Goal: Task Accomplishment & Management: Complete application form

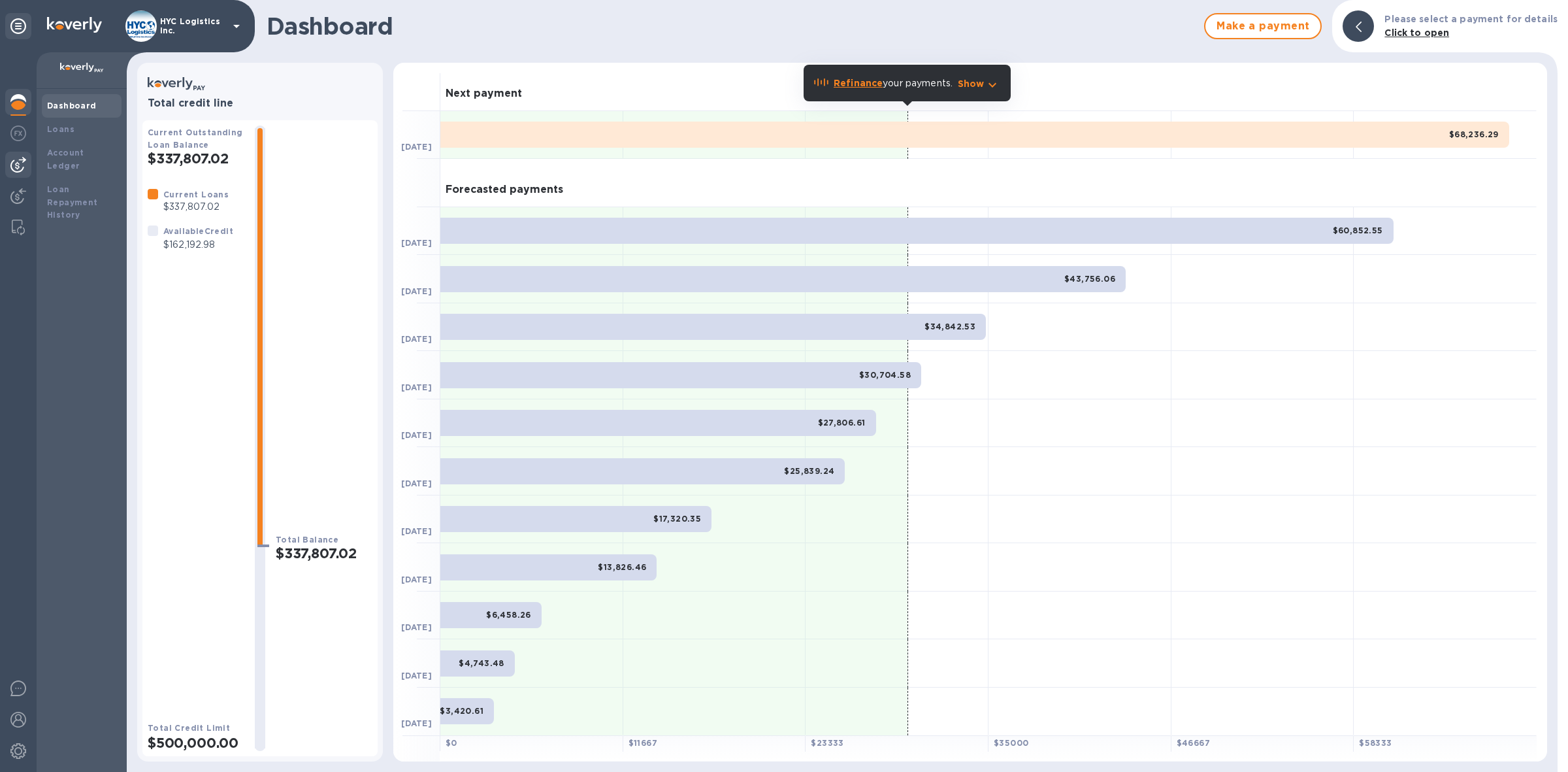
click at [14, 161] on img at bounding box center [18, 165] width 16 height 16
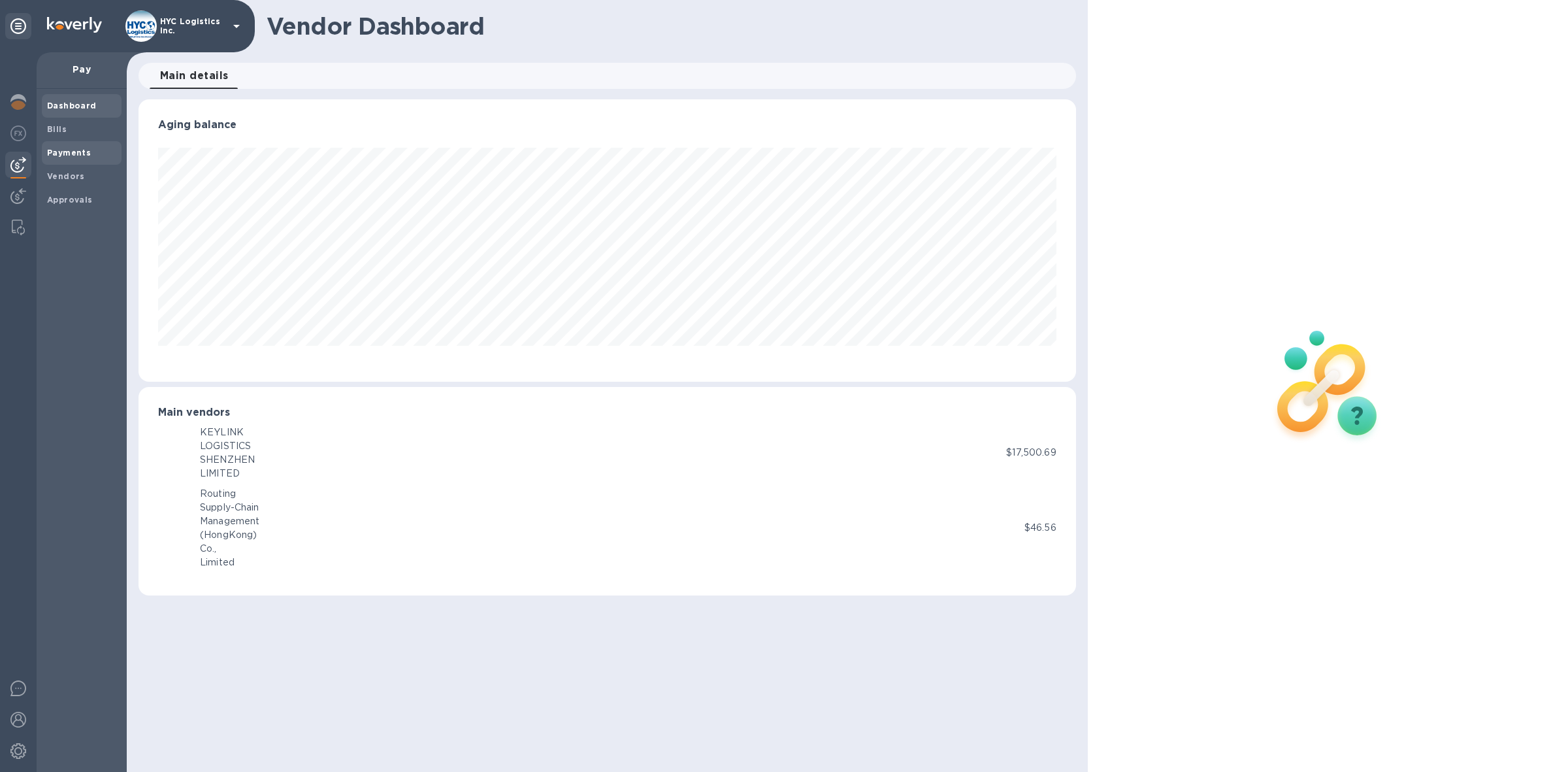
scroll to position [282, 938]
click at [67, 170] on span "Vendors" at bounding box center [66, 176] width 38 height 13
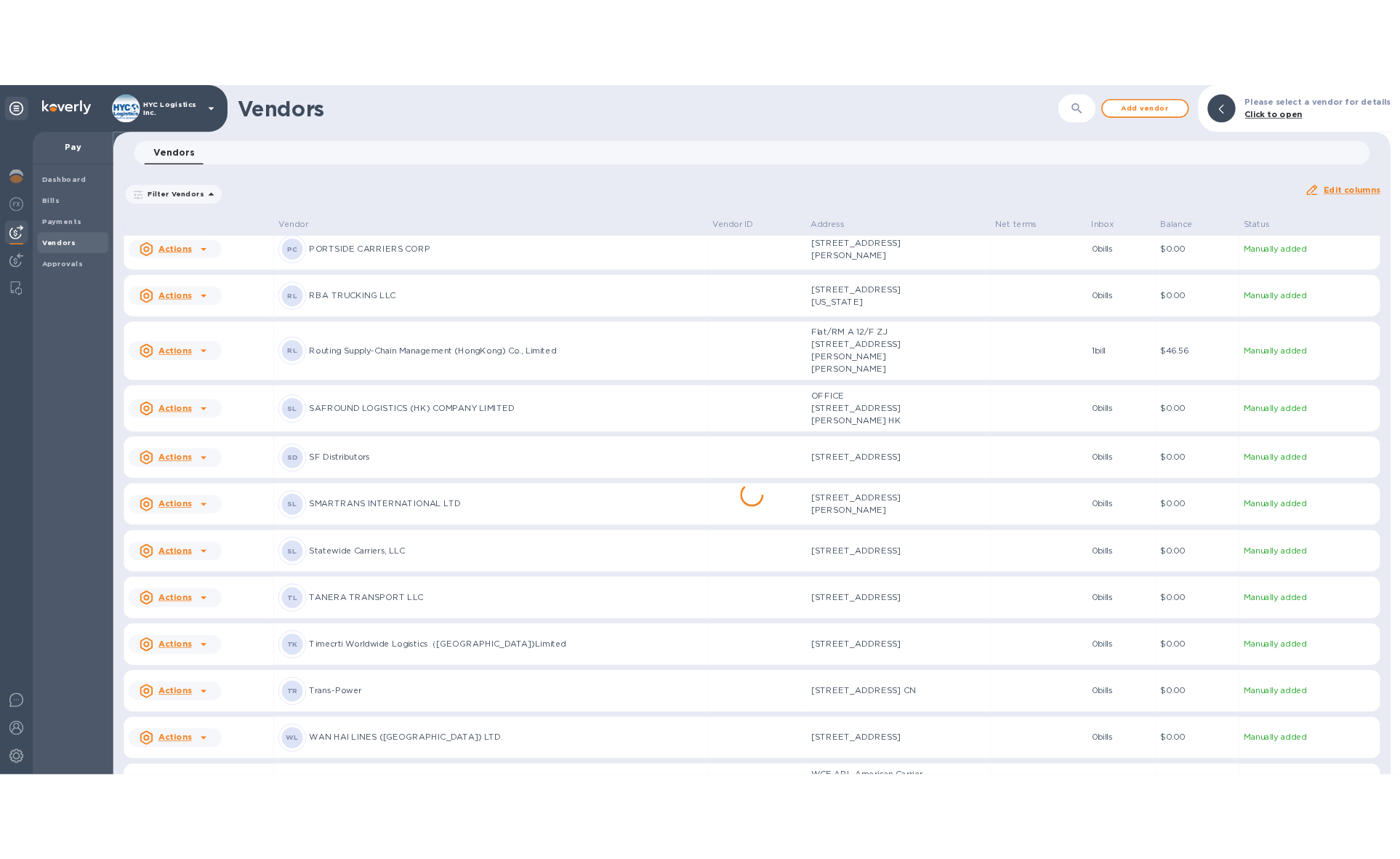
scroll to position [3190, 0]
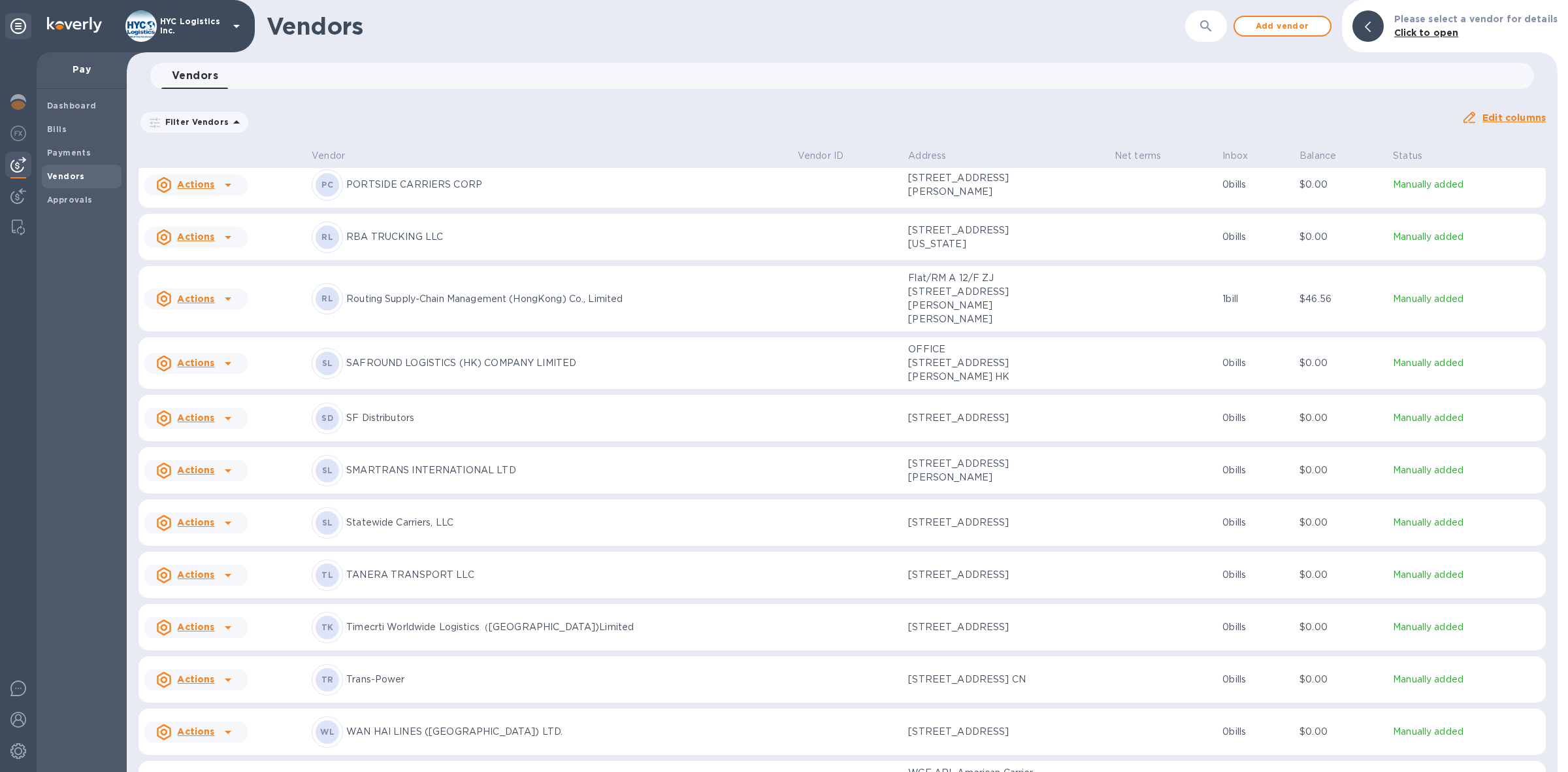
click at [198, 368] on u "Actions" at bounding box center [195, 362] width 37 height 10
click at [208, 450] on b "Add new bill" at bounding box center [210, 453] width 61 height 10
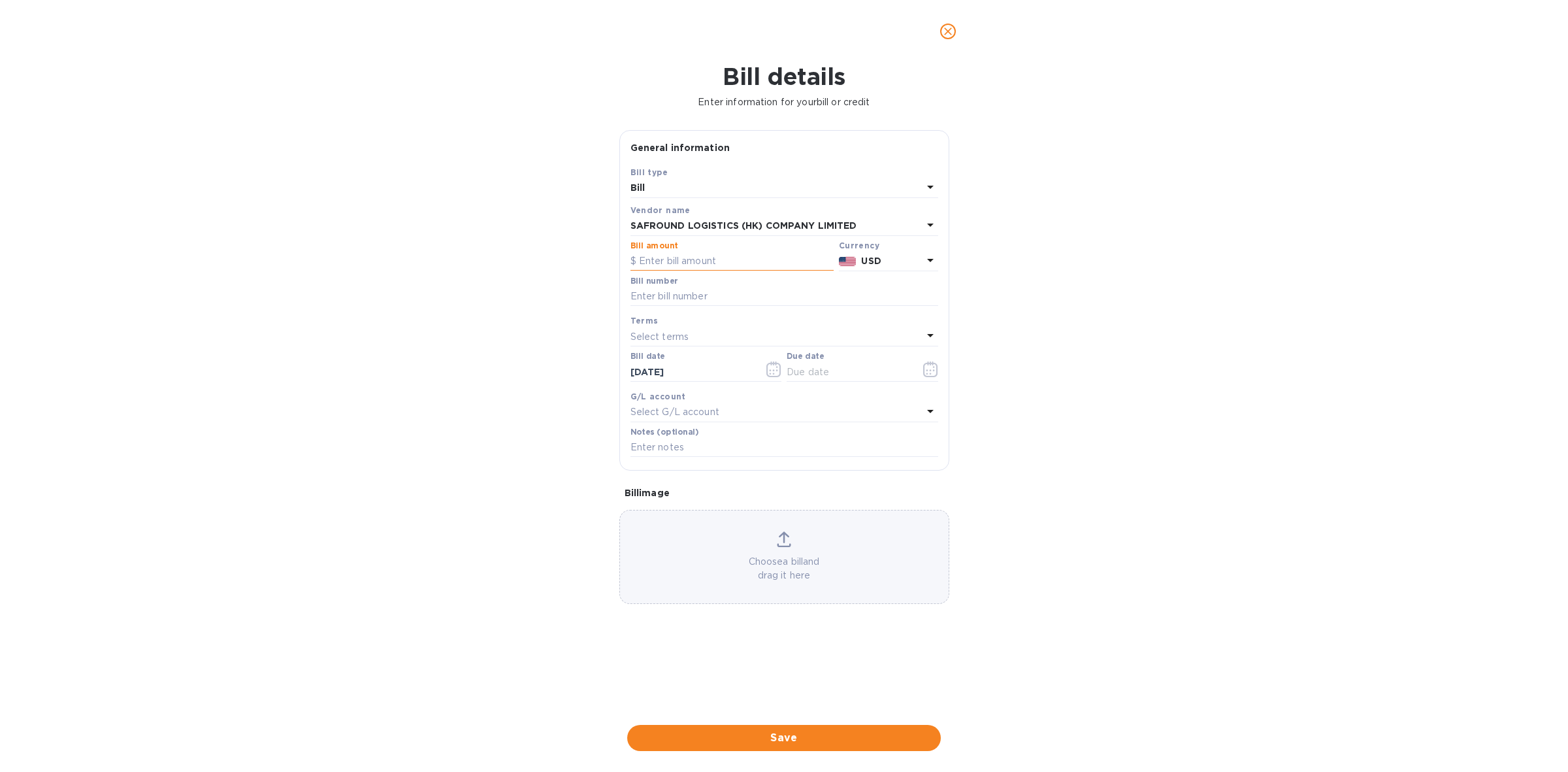
click at [717, 269] on input "text" at bounding box center [732, 261] width 203 height 20
type input "25,884.31"
click at [753, 296] on input "text" at bounding box center [784, 296] width 308 height 20
type input "assortedAug"
click at [788, 335] on div "Select terms" at bounding box center [777, 336] width 292 height 19
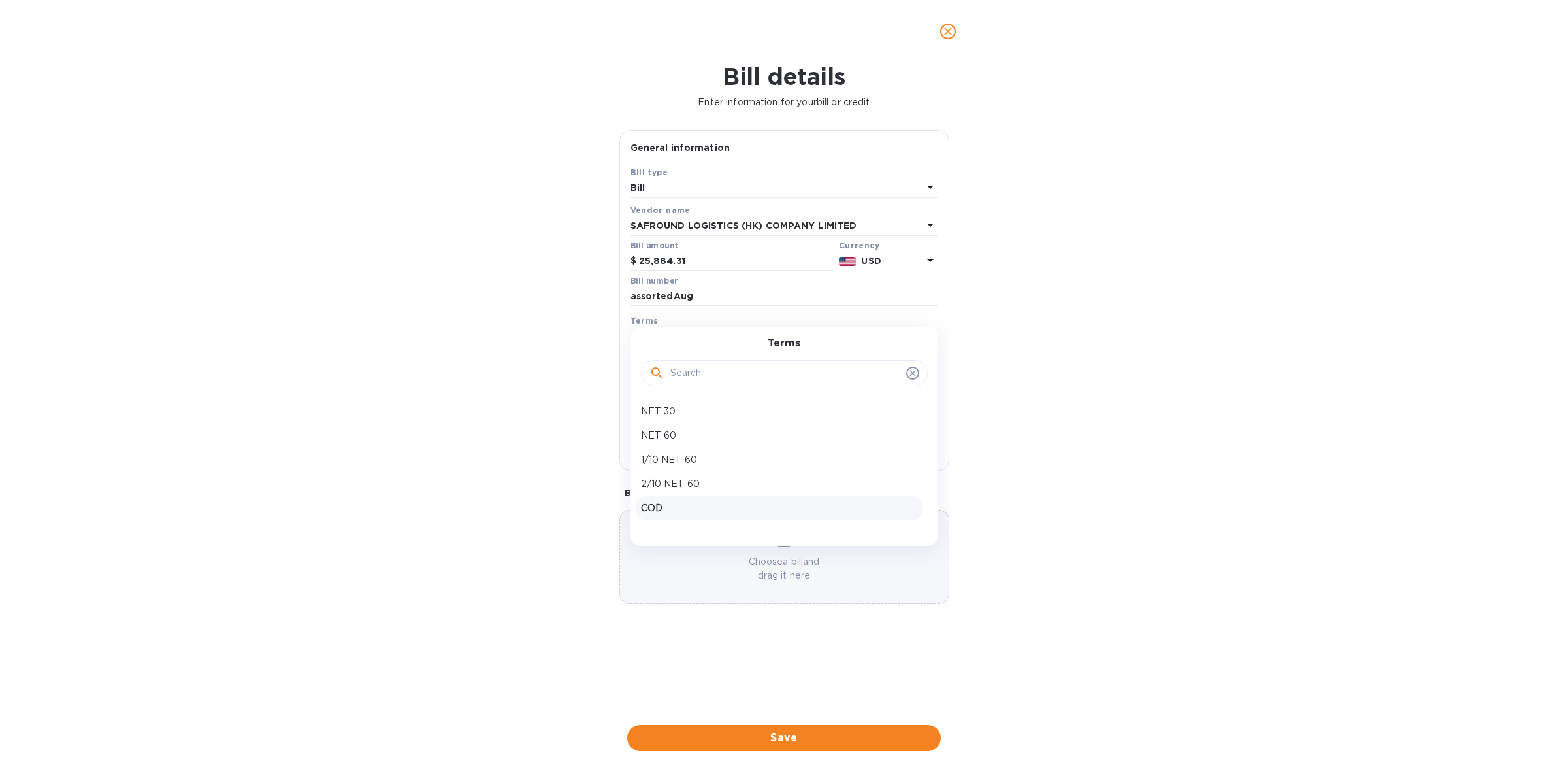
click at [739, 505] on p "COD" at bounding box center [779, 508] width 276 height 14
type input "[DATE]"
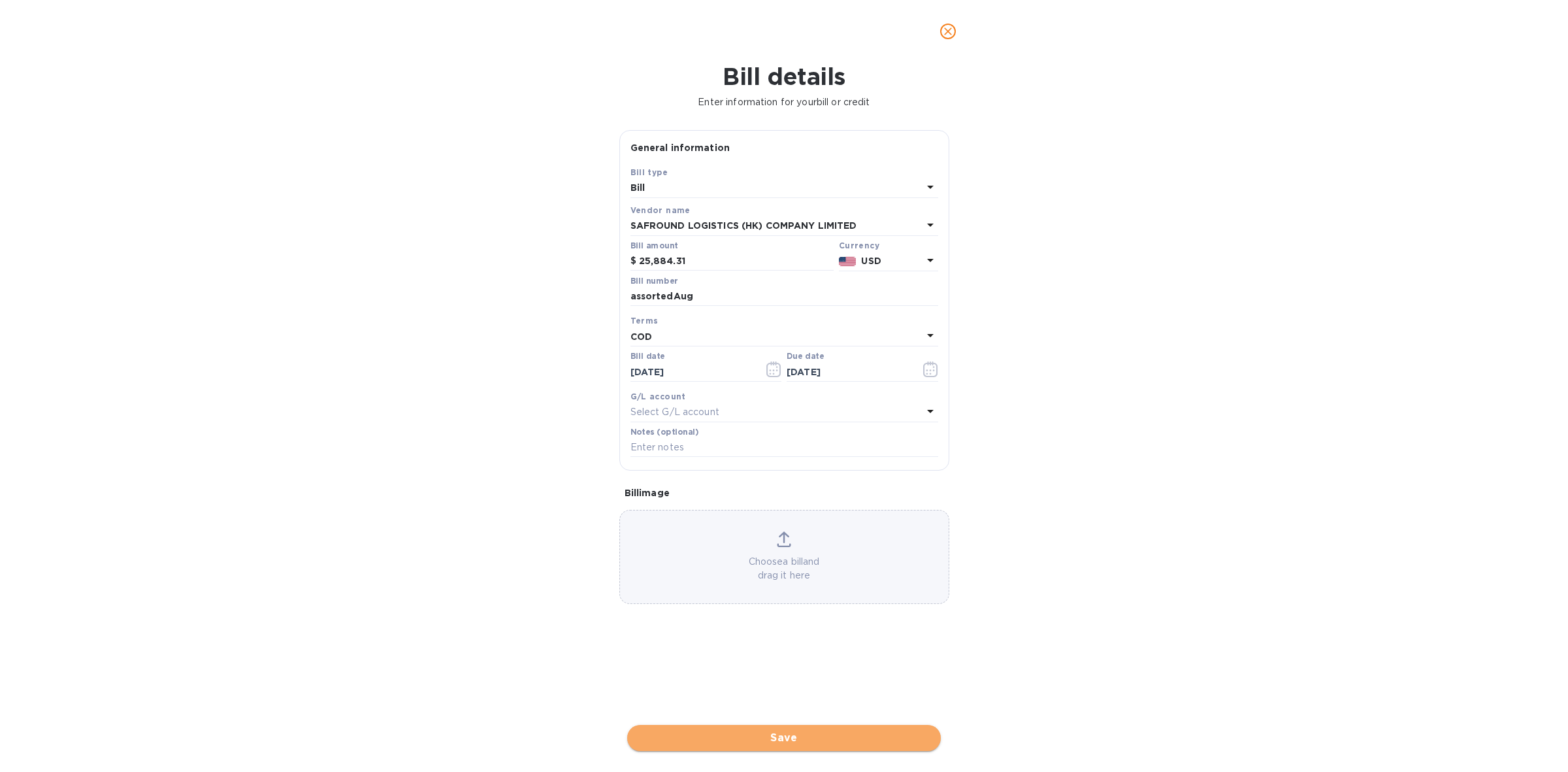
click at [809, 736] on span "Save" at bounding box center [784, 738] width 293 height 16
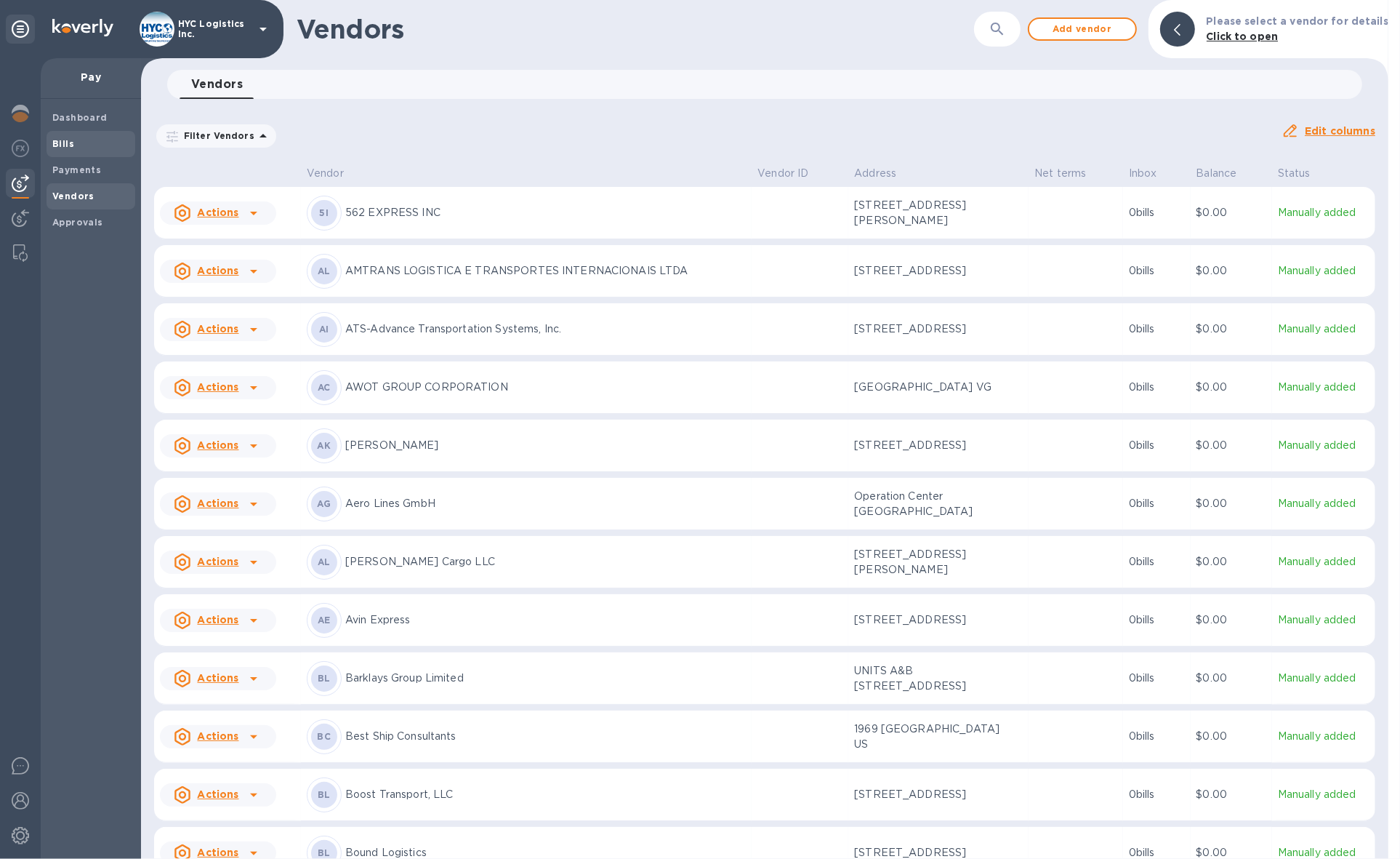
click at [54, 137] on span "Bills" at bounding box center [63, 143] width 22 height 14
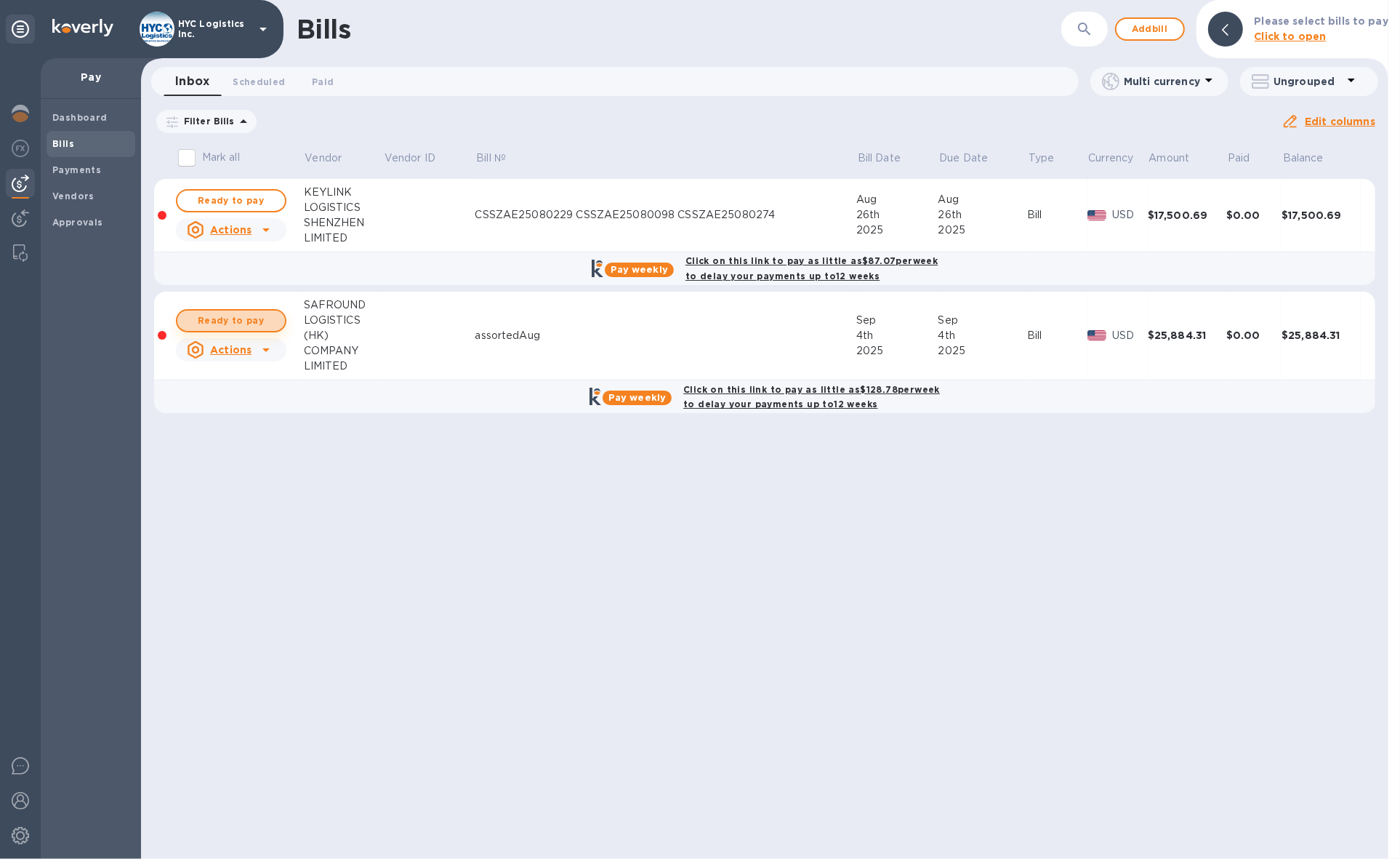
click at [246, 313] on span "Ready to pay" at bounding box center [231, 320] width 85 height 18
click at [229, 317] on span "Ready to pay" at bounding box center [231, 320] width 85 height 18
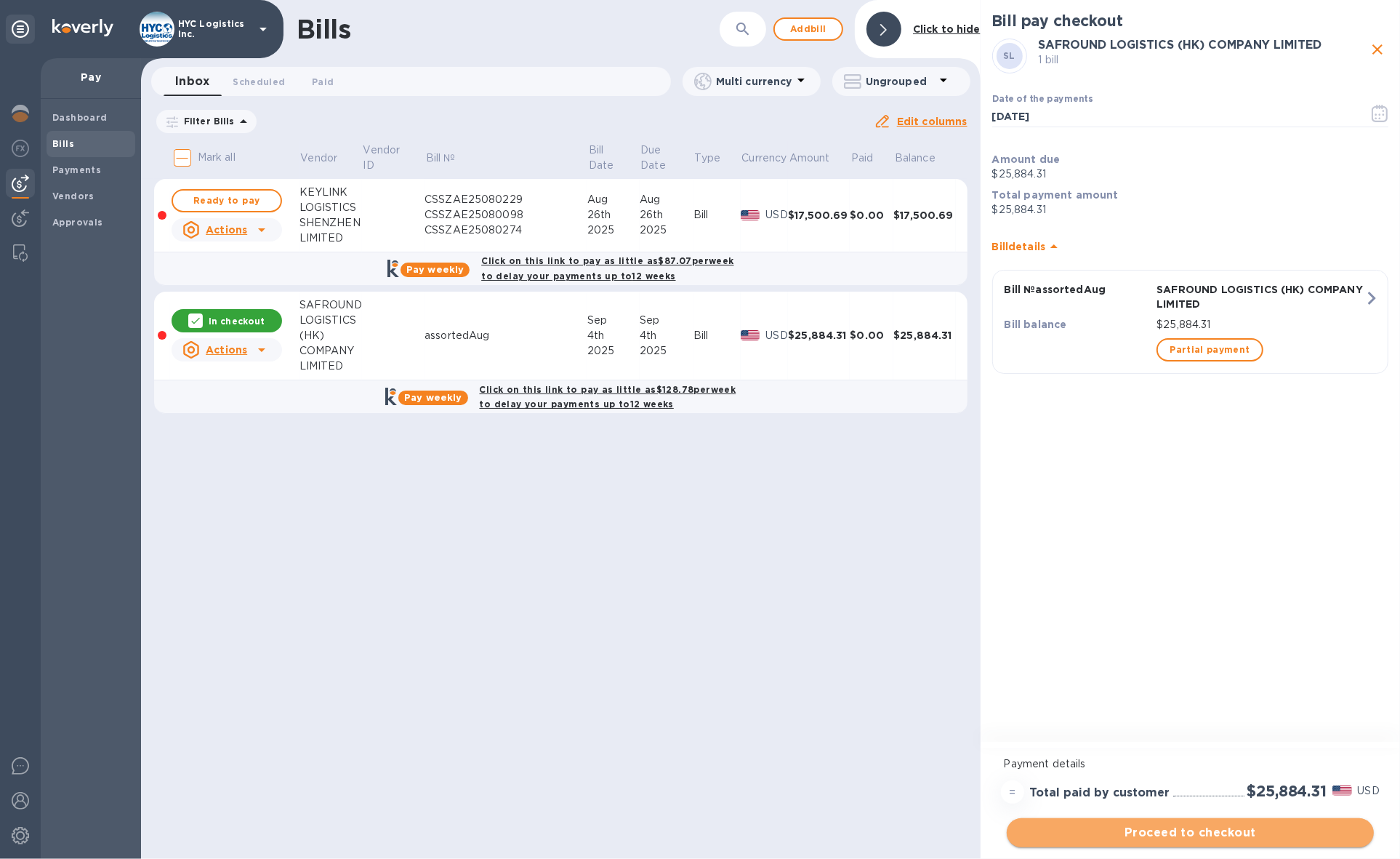
click at [1221, 827] on span "Proceed to checkout" at bounding box center [1190, 832] width 344 height 18
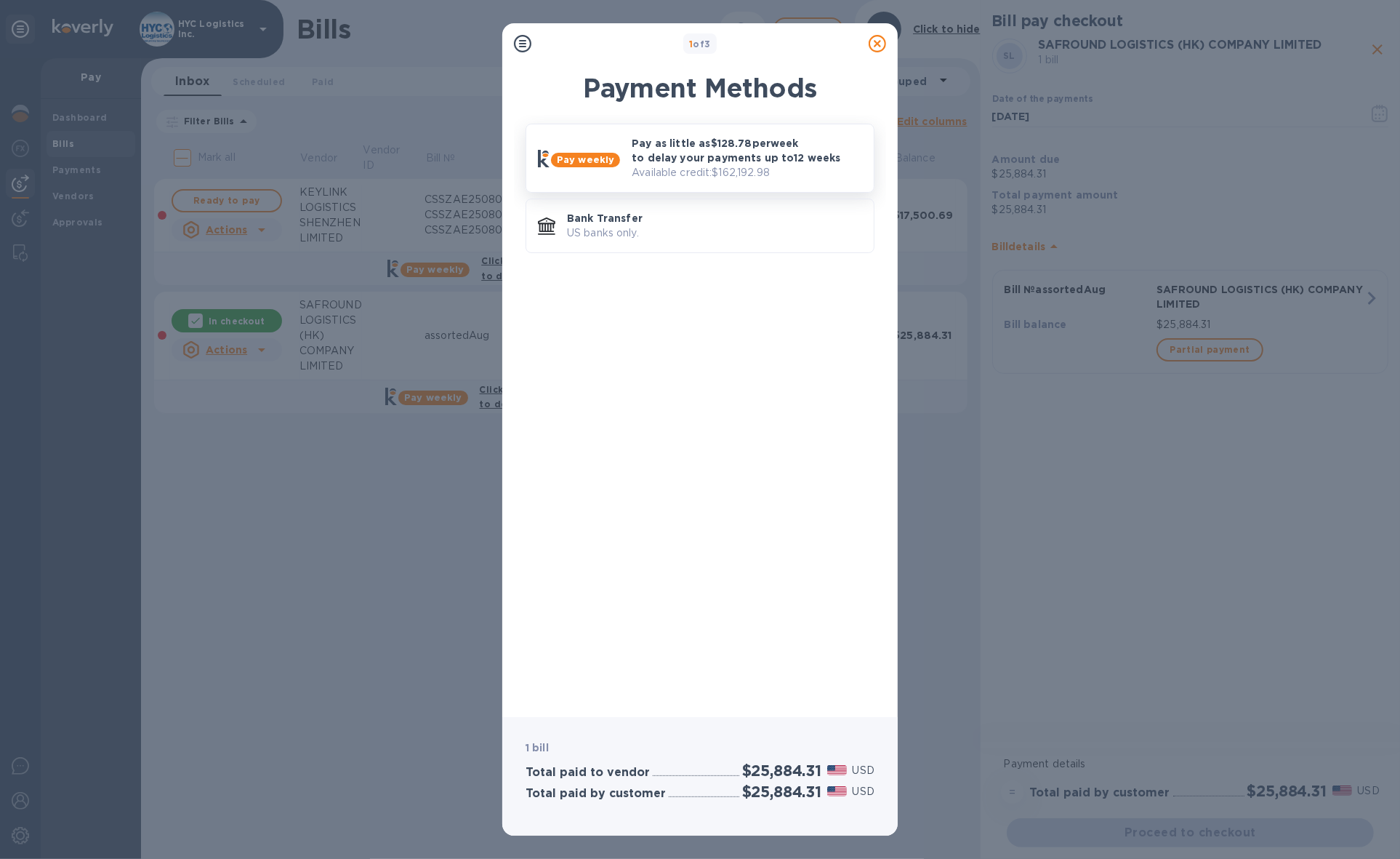
click at [747, 162] on p "Pay as little as $128.78 per week to delay your payments up to 12 weeks" at bounding box center [747, 150] width 230 height 29
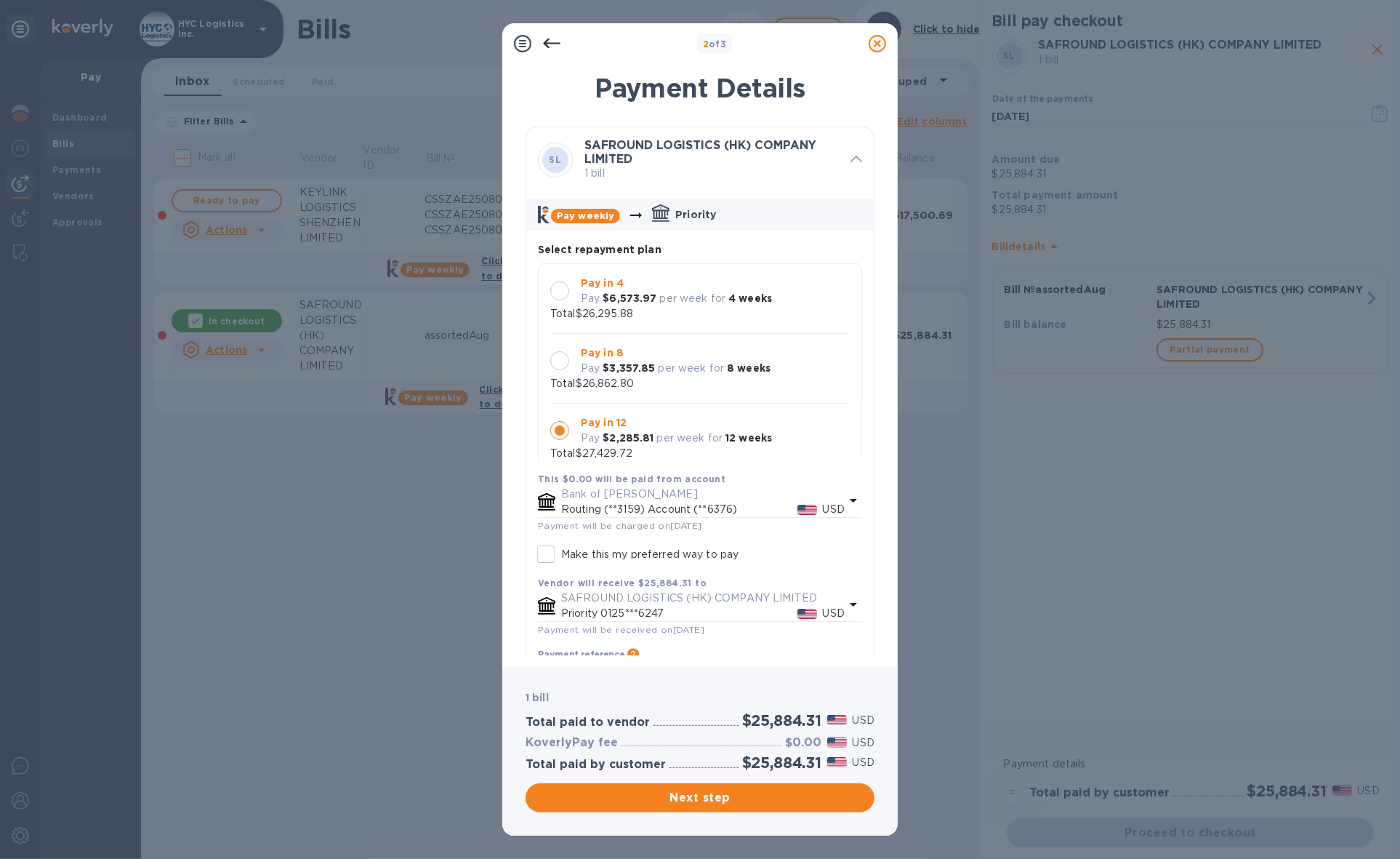
scroll to position [14, 0]
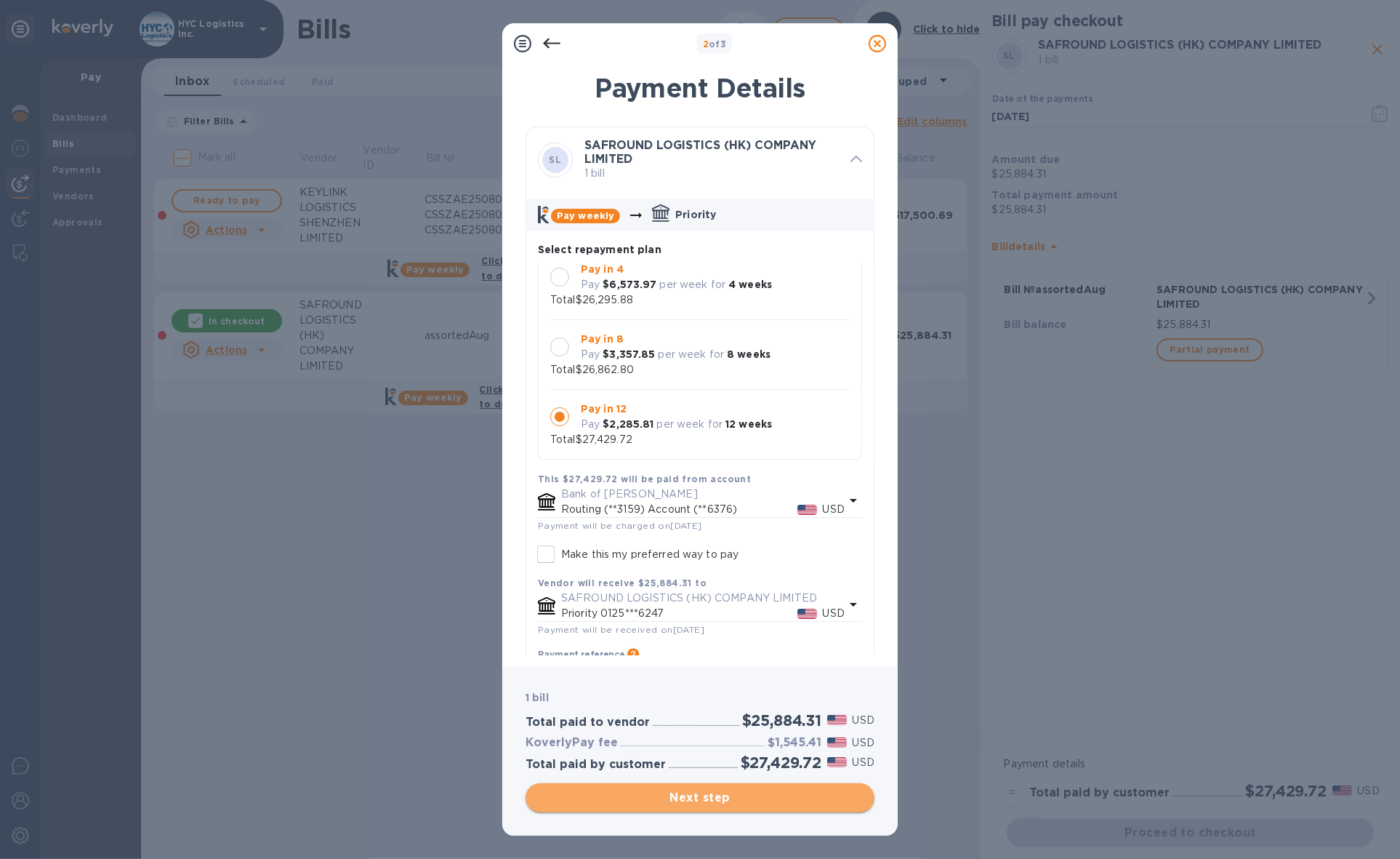
click at [739, 795] on span "Next step" at bounding box center [699, 797] width 326 height 18
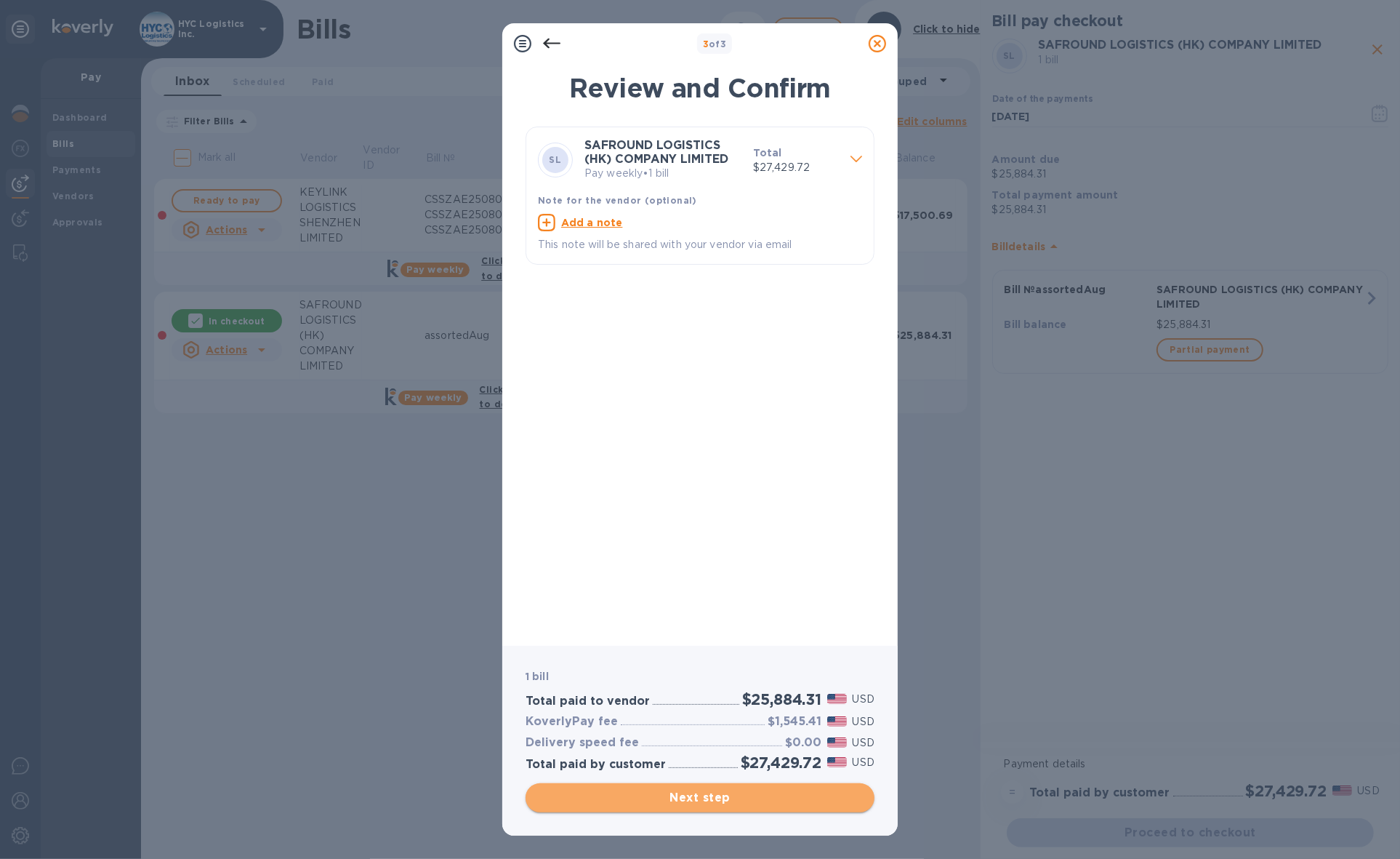
click at [714, 793] on span "Next step" at bounding box center [699, 797] width 326 height 18
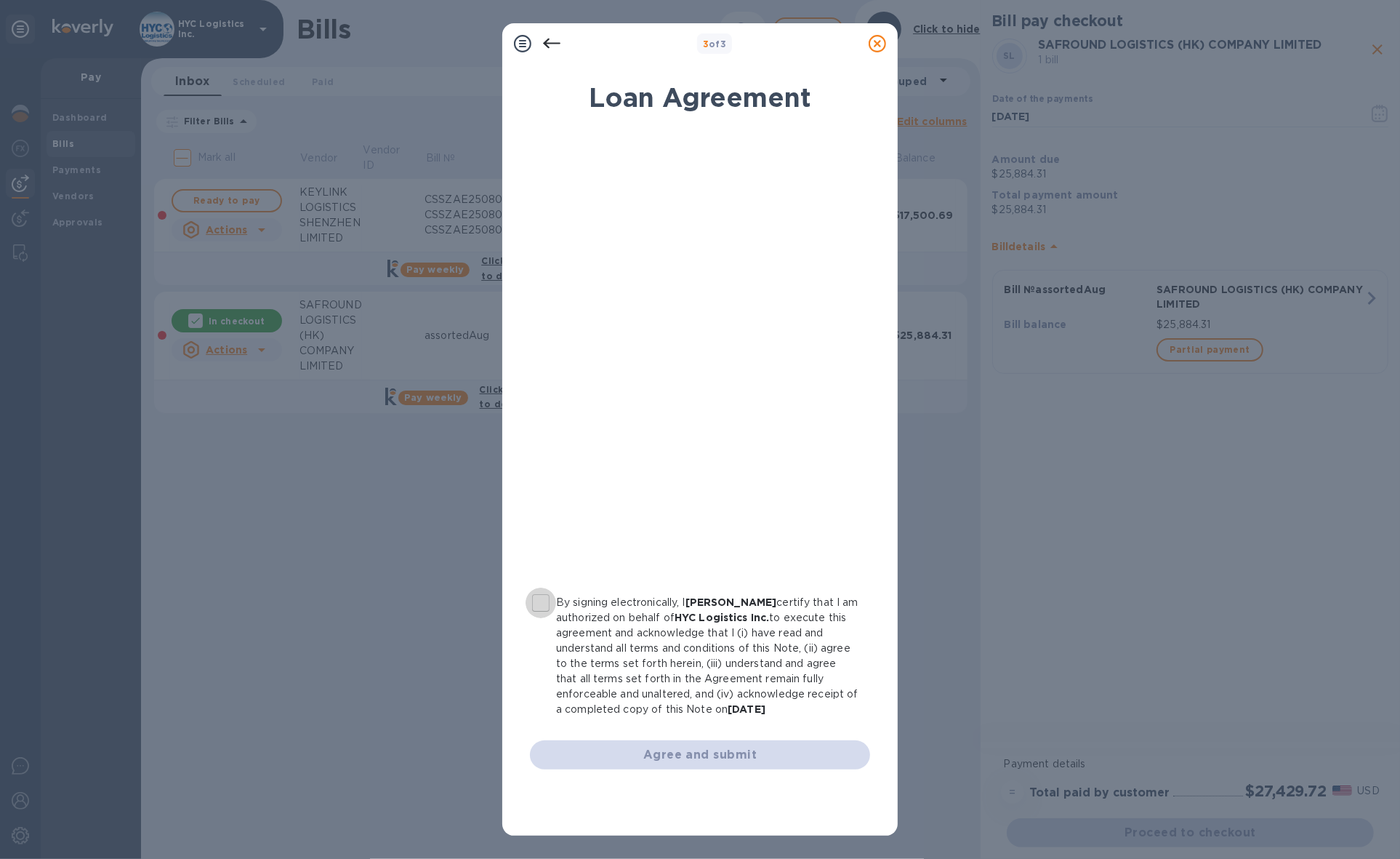
click at [540, 604] on input "By signing electronically, I [PERSON_NAME] certify that I am authorized on beha…" at bounding box center [541, 603] width 31 height 31
checkbox input "true"
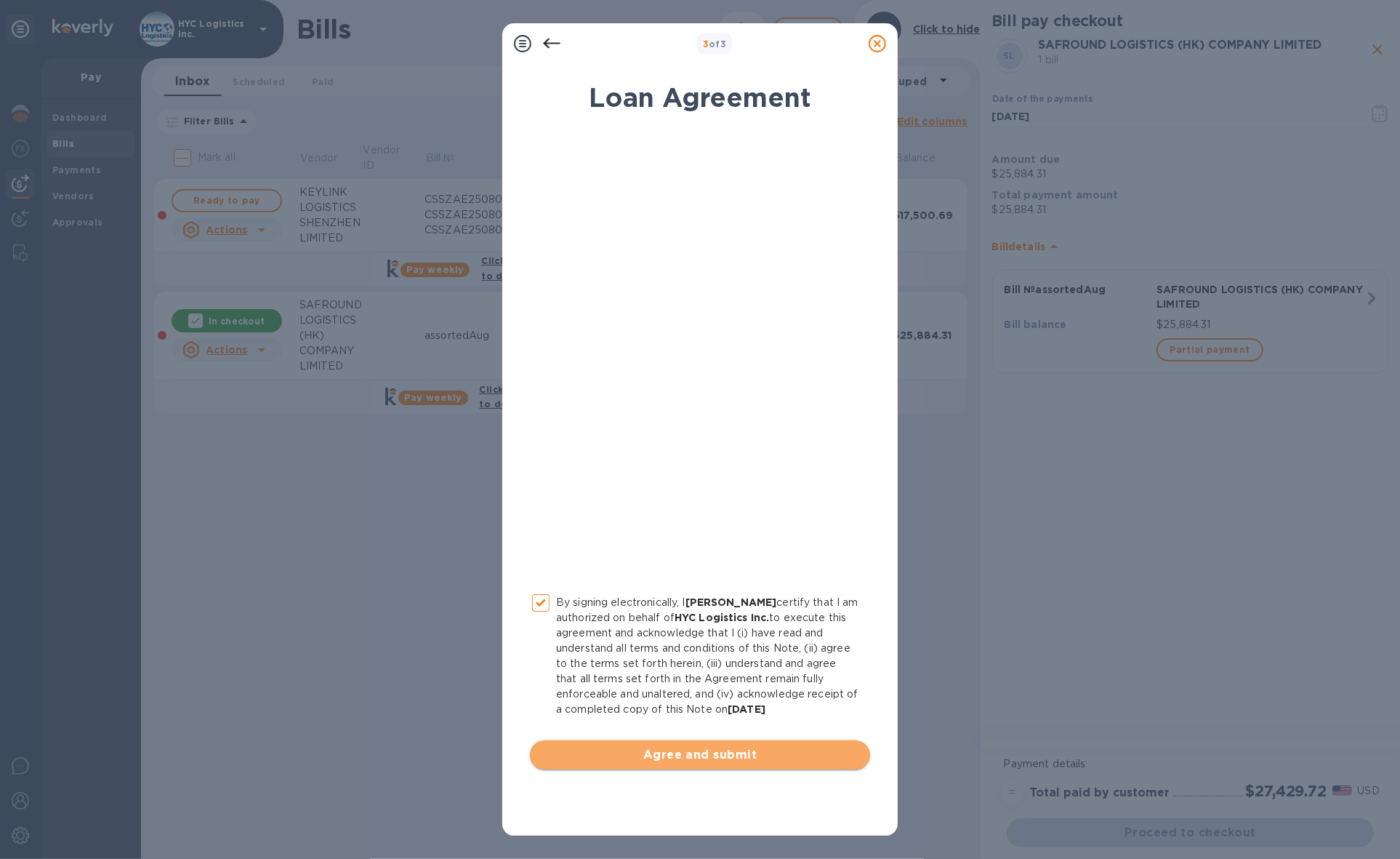
click at [705, 748] on span "Agree and submit" at bounding box center [700, 754] width 317 height 18
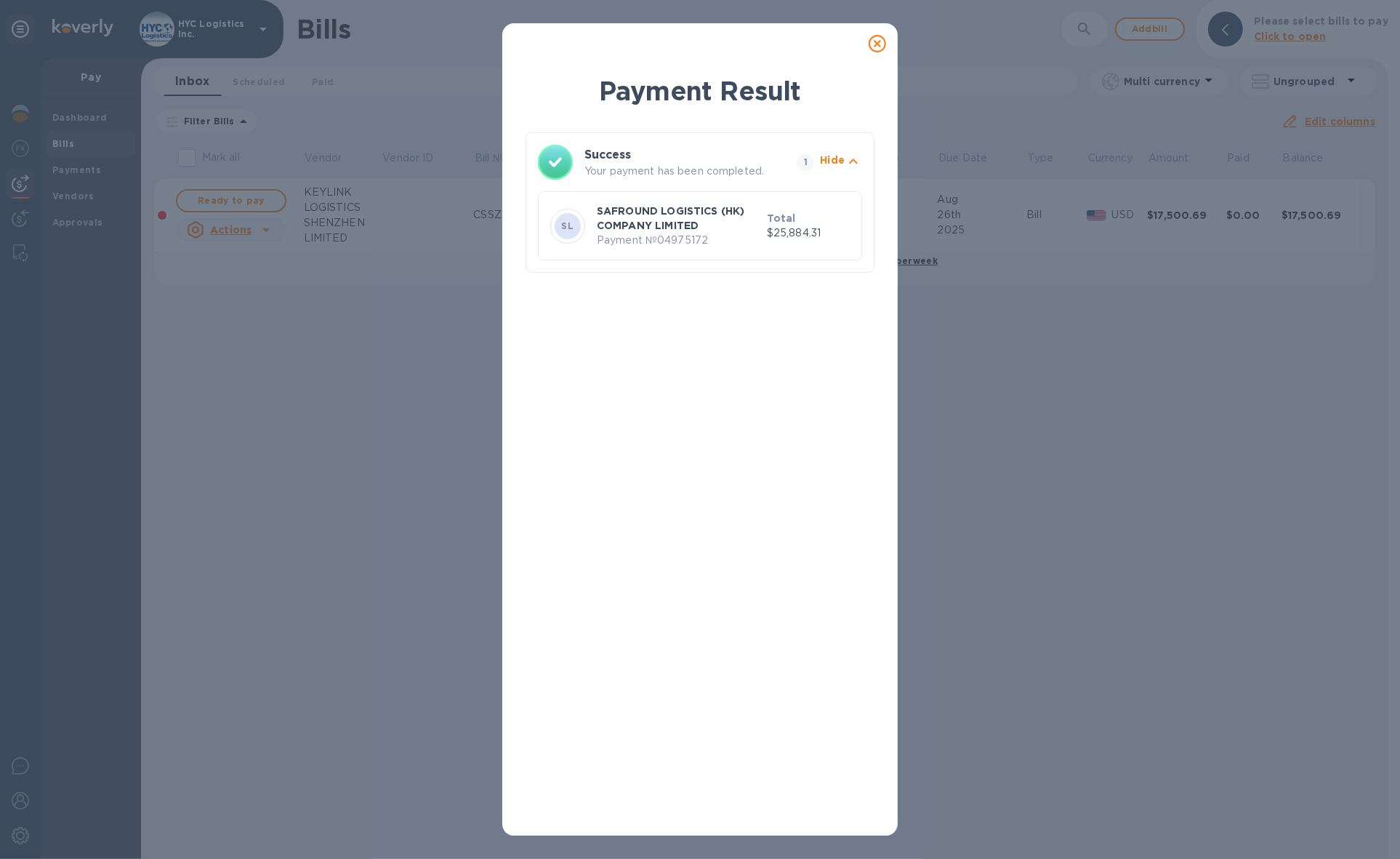
click at [680, 241] on p "Payment № 04975172" at bounding box center [678, 240] width 164 height 15
copy p "04975172"
click at [875, 46] on icon at bounding box center [877, 43] width 18 height 18
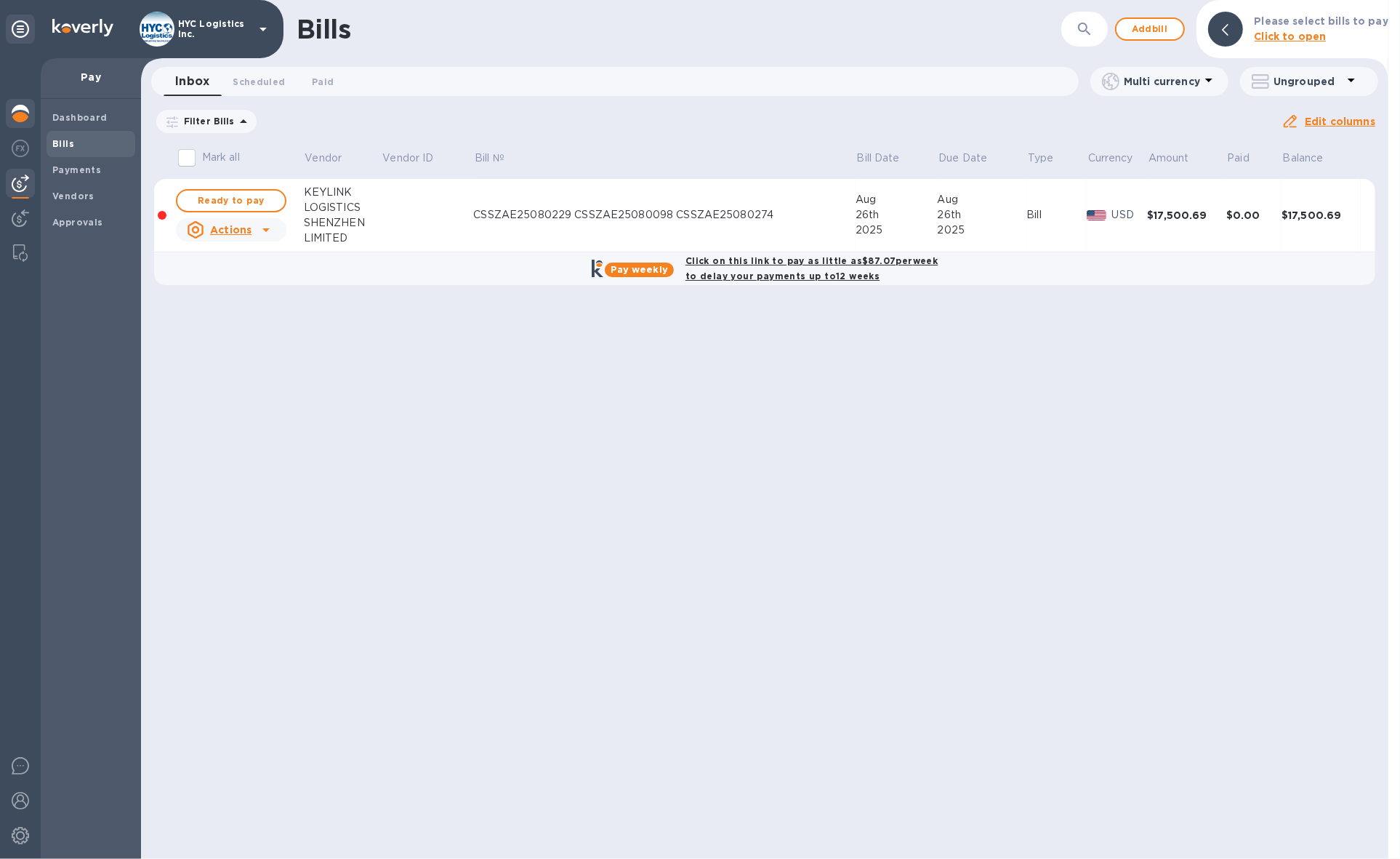
click at [22, 111] on img at bounding box center [20, 113] width 18 height 18
